Goal: Information Seeking & Learning: Learn about a topic

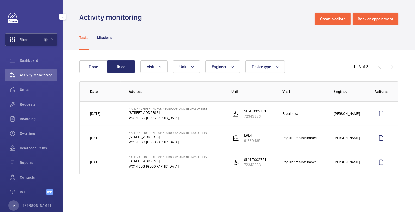
click at [41, 41] on span "1" at bounding box center [44, 40] width 6 height 4
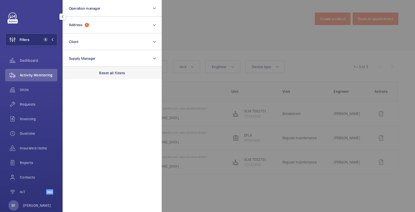
click at [107, 75] on p "Reset all filters" at bounding box center [112, 72] width 26 height 5
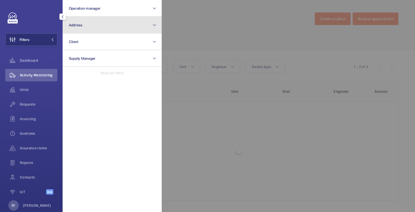
click at [104, 18] on button "Address" at bounding box center [112, 25] width 99 height 17
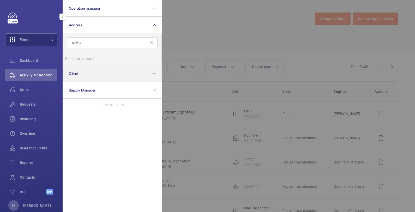
type input "savills"
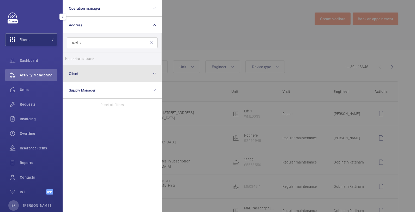
click at [88, 81] on button "Client" at bounding box center [112, 73] width 99 height 17
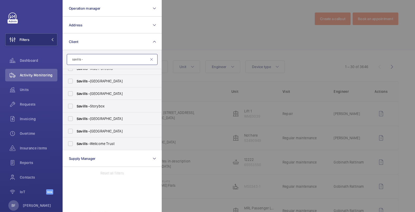
scroll to position [57, 0]
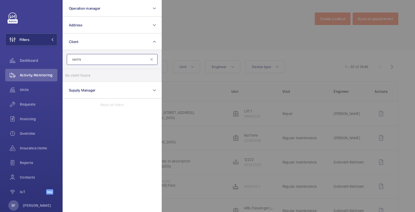
type input "savills"
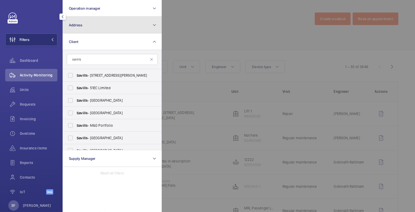
click at [77, 23] on span "Address" at bounding box center [76, 25] width 14 height 4
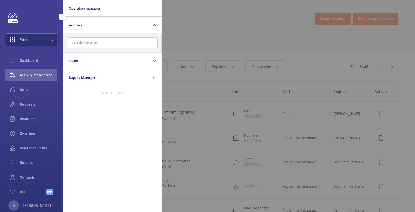
click at [88, 43] on input "text" at bounding box center [112, 42] width 91 height 11
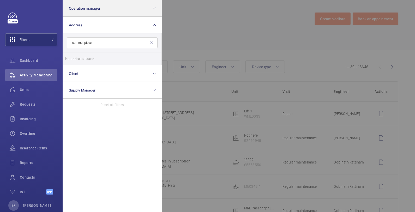
type input "summer place"
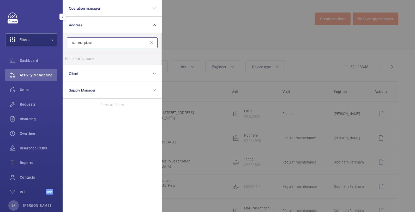
click at [91, 45] on input "summer place" at bounding box center [112, 42] width 91 height 11
click at [91, 44] on input "summer place" at bounding box center [112, 42] width 91 height 11
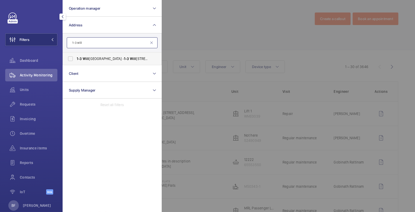
type input "1-3 will"
click at [107, 62] on label "[STREET_ADDRESS]" at bounding box center [108, 58] width 91 height 13
click at [76, 62] on input "[STREET_ADDRESS]" at bounding box center [70, 58] width 10 height 10
checkbox input "true"
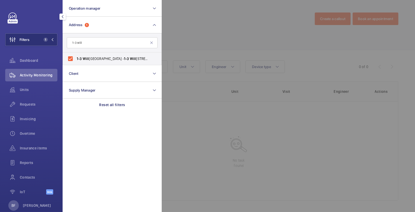
click at [254, 35] on div at bounding box center [369, 106] width 415 height 212
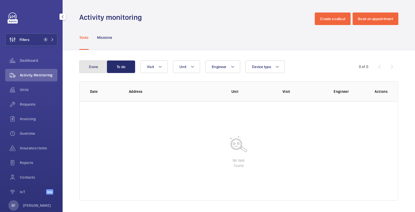
click at [89, 70] on button "Done" at bounding box center [93, 67] width 28 height 13
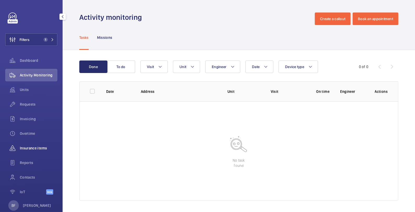
click at [30, 150] on span "Insurance items" at bounding box center [39, 148] width 38 height 5
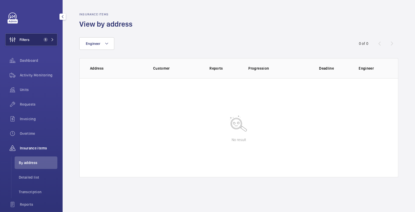
click at [44, 38] on span "1" at bounding box center [46, 40] width 4 height 4
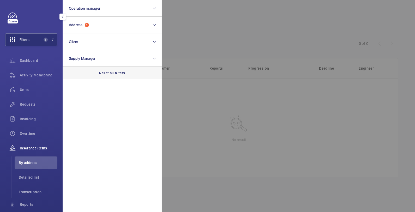
click at [109, 67] on div "Reset all filters" at bounding box center [112, 73] width 99 height 13
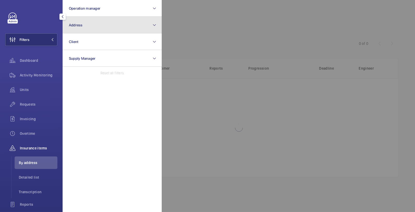
click at [96, 21] on button "Address" at bounding box center [112, 25] width 99 height 17
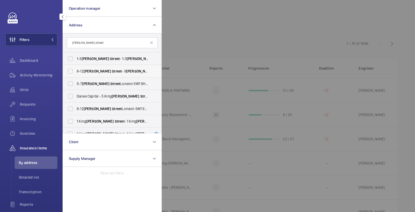
type input "[PERSON_NAME] street"
click at [110, 73] on span "[STREET_ADDRESS][PERSON_NAME][PERSON_NAME]" at bounding box center [113, 71] width 72 height 5
click at [76, 73] on input "[STREET_ADDRESS][PERSON_NAME][PERSON_NAME]" at bounding box center [70, 71] width 10 height 10
click at [111, 73] on span "[STREET_ADDRESS][PERSON_NAME][PERSON_NAME]" at bounding box center [113, 71] width 72 height 5
click at [76, 73] on input "[STREET_ADDRESS][PERSON_NAME][PERSON_NAME]" at bounding box center [70, 71] width 10 height 10
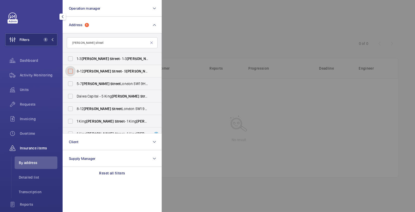
checkbox input "false"
click at [112, 84] on span "[STREET_ADDRESS][PERSON_NAME][PERSON_NAME]" at bounding box center [113, 83] width 72 height 5
click at [76, 84] on input "[STREET_ADDRESS][PERSON_NAME][PERSON_NAME]" at bounding box center [70, 84] width 10 height 10
checkbox input "true"
click at [214, 34] on div at bounding box center [369, 106] width 415 height 212
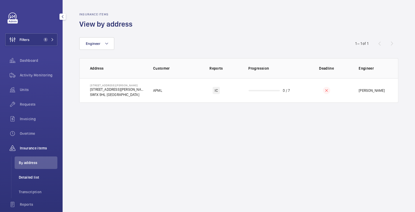
click at [30, 176] on span "Detailed list" at bounding box center [38, 177] width 39 height 5
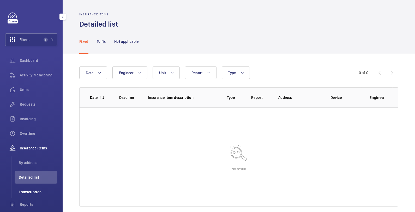
click at [35, 188] on li "Transcription" at bounding box center [36, 192] width 43 height 13
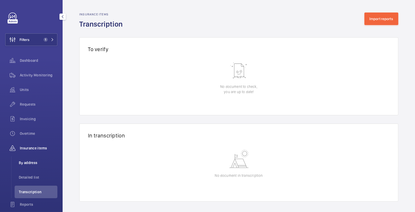
click at [33, 163] on span "By address" at bounding box center [38, 162] width 39 height 5
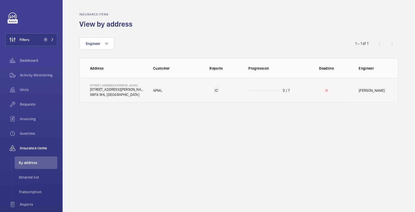
click at [145, 95] on td "APML" at bounding box center [169, 90] width 48 height 25
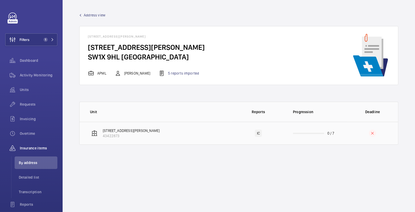
click at [146, 136] on p "43422873" at bounding box center [131, 135] width 57 height 5
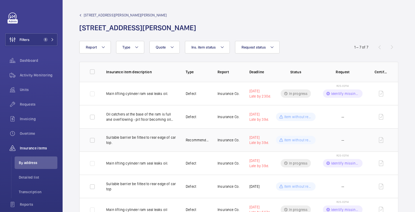
click at [145, 135] on p "Suitable barrier be fitted to rear edge of car top." at bounding box center [141, 140] width 71 height 10
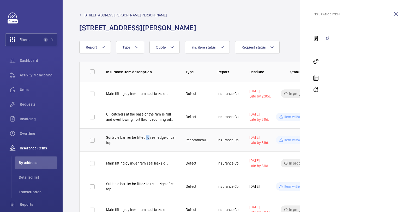
click at [145, 135] on p "Suitable barrier be fitted to rear edge of car top." at bounding box center [141, 140] width 71 height 10
click at [208, 21] on div "[STREET_ADDRESS][PERSON_NAME] - 5 [PERSON_NAME] St 1-[GEOGRAPHIC_DATA][PERSON_N…" at bounding box center [238, 23] width 319 height 20
click at [398, 17] on wm-front-icon-button at bounding box center [396, 14] width 13 height 13
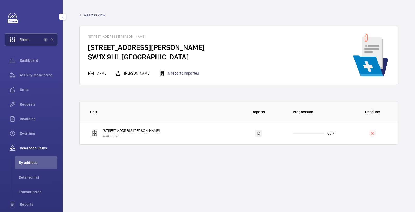
click at [28, 42] on span "Filters" at bounding box center [25, 39] width 10 height 5
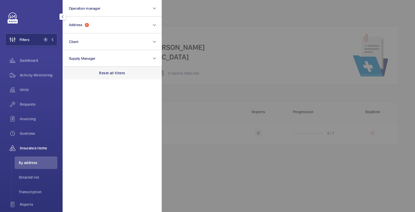
click at [108, 72] on p "Reset all filters" at bounding box center [112, 72] width 26 height 5
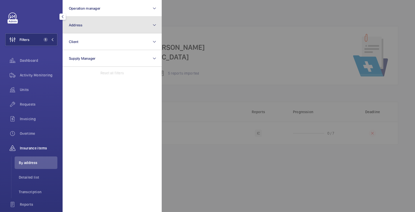
click at [89, 26] on button "Address" at bounding box center [112, 25] width 99 height 17
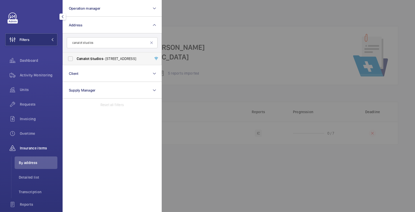
type input "canalot studios"
click at [96, 62] on label "[GEOGRAPHIC_DATA] - [STREET_ADDRESS]" at bounding box center [108, 58] width 91 height 13
click at [76, 62] on input "[GEOGRAPHIC_DATA] - [STREET_ADDRESS]" at bounding box center [70, 58] width 10 height 10
checkbox input "true"
click at [200, 35] on div at bounding box center [369, 106] width 415 height 212
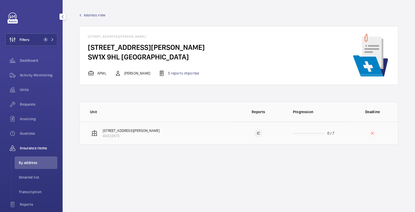
click at [165, 137] on td "[STREET_ADDRESS][PERSON_NAME] 43422873" at bounding box center [156, 133] width 153 height 23
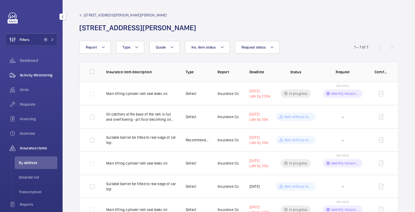
click at [29, 73] on span "Activity Monitoring" at bounding box center [39, 75] width 38 height 5
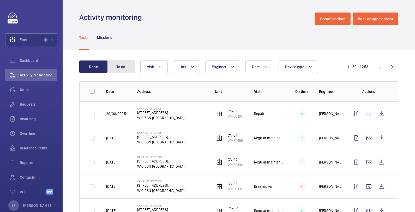
click at [130, 69] on button "To do" at bounding box center [121, 67] width 28 height 13
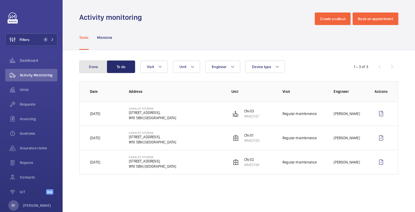
click at [89, 68] on button "Done" at bounding box center [93, 67] width 28 height 13
